Goal: Transaction & Acquisition: Purchase product/service

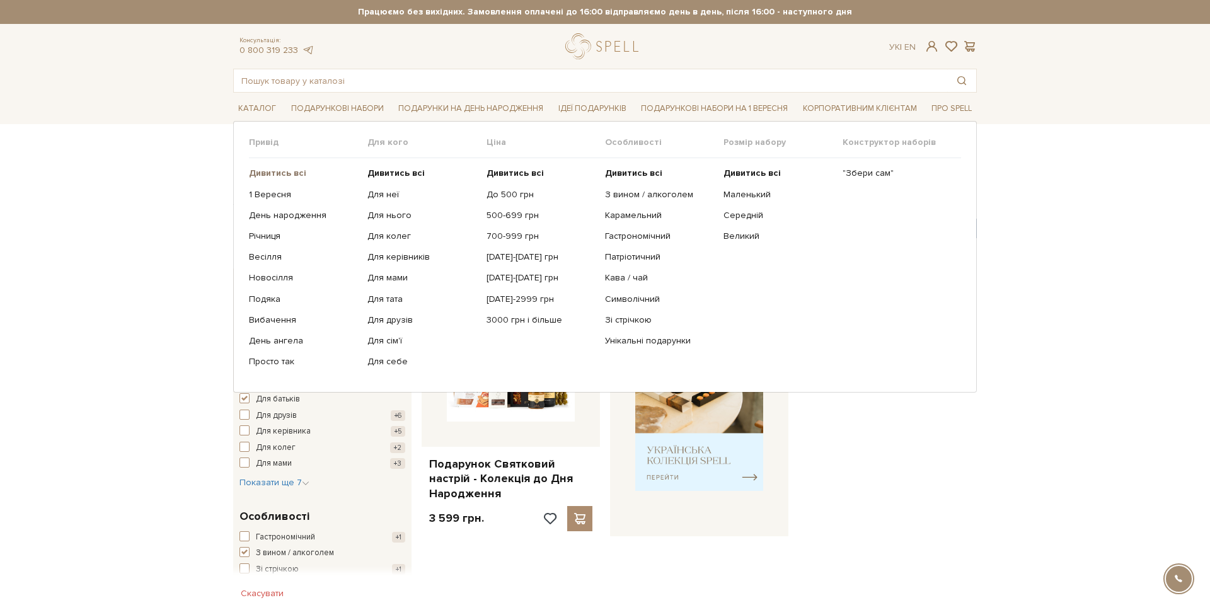
click at [272, 175] on b "Дивитись всі" at bounding box center [277, 173] width 57 height 11
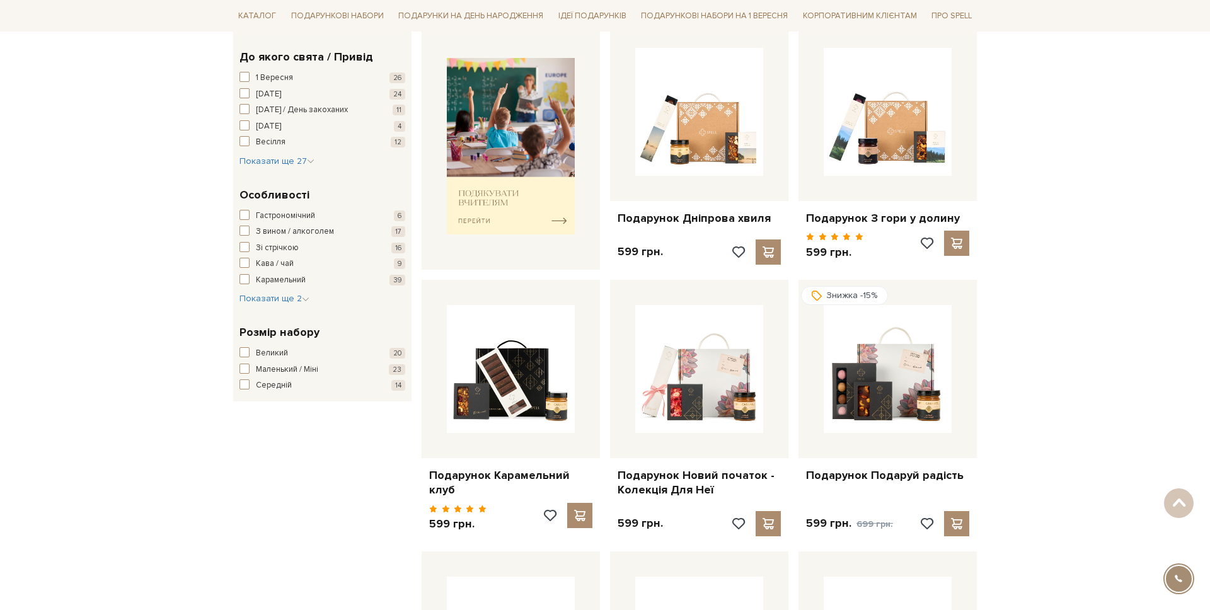
scroll to position [485, 0]
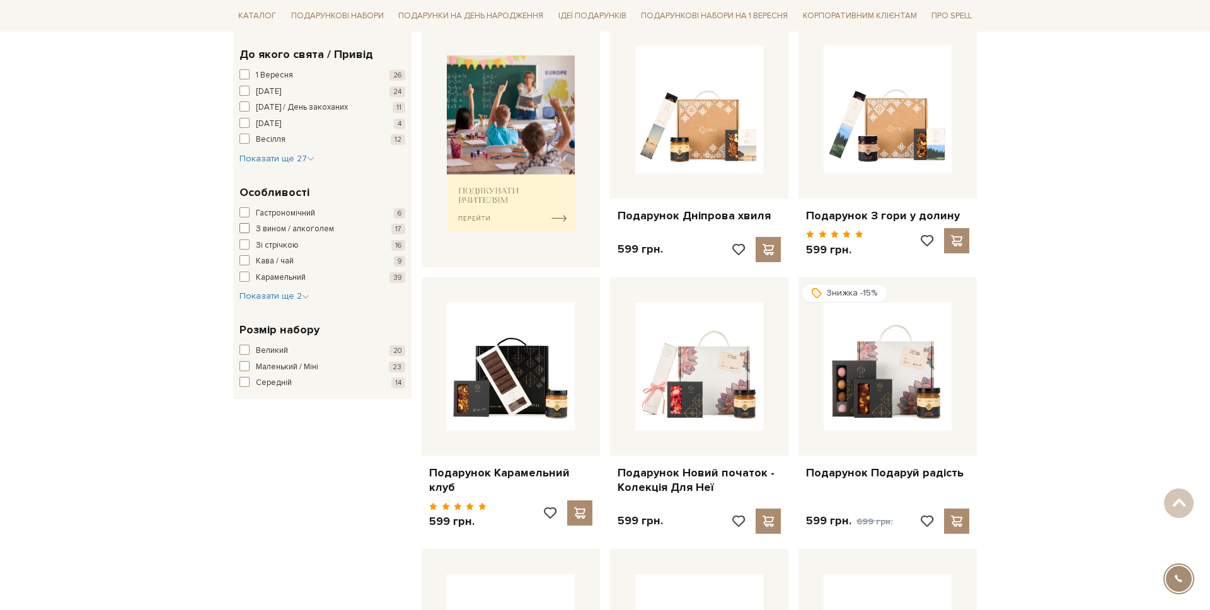
click at [279, 230] on span "З вином / алкоголем" at bounding box center [295, 229] width 78 height 13
